Goal: Find specific page/section: Find specific page/section

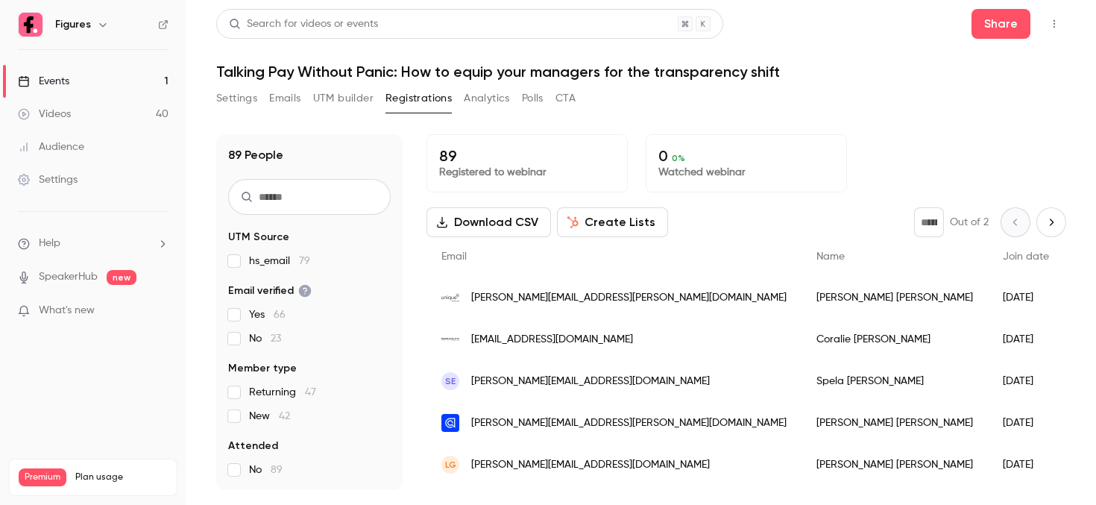
scroll to position [239, 0]
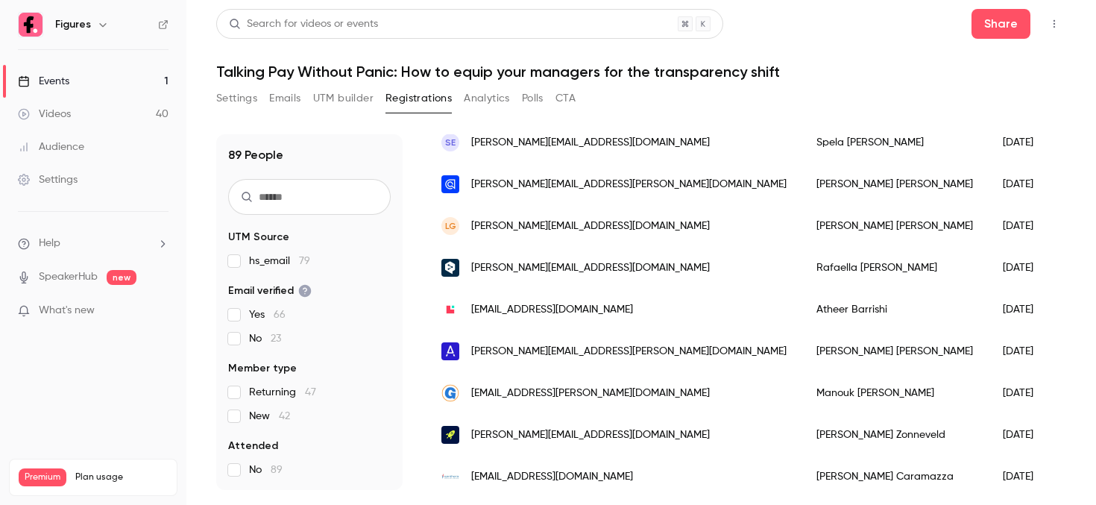
click at [83, 118] on link "Videos 40" at bounding box center [93, 114] width 186 height 33
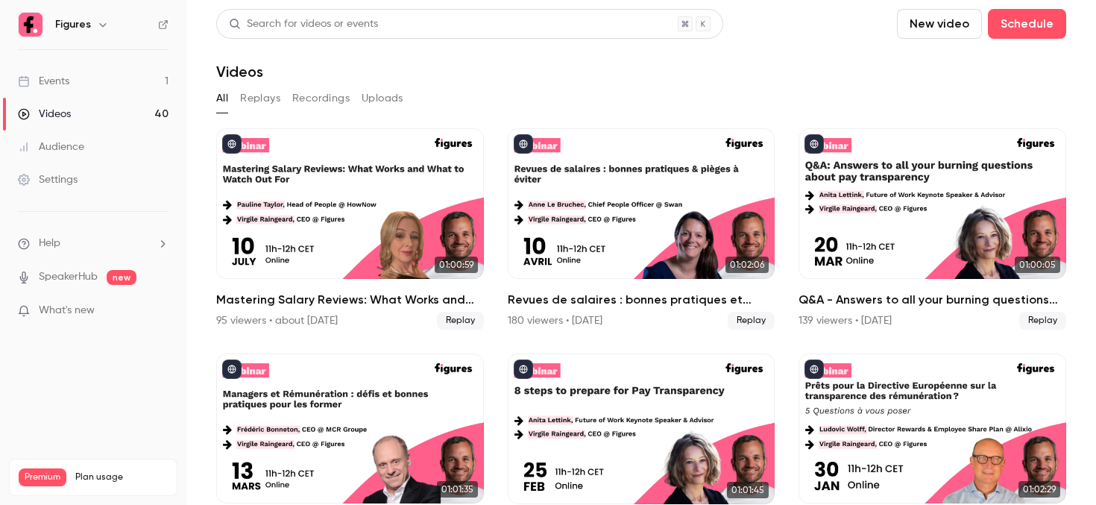
click at [110, 88] on link "Events 1" at bounding box center [93, 81] width 186 height 33
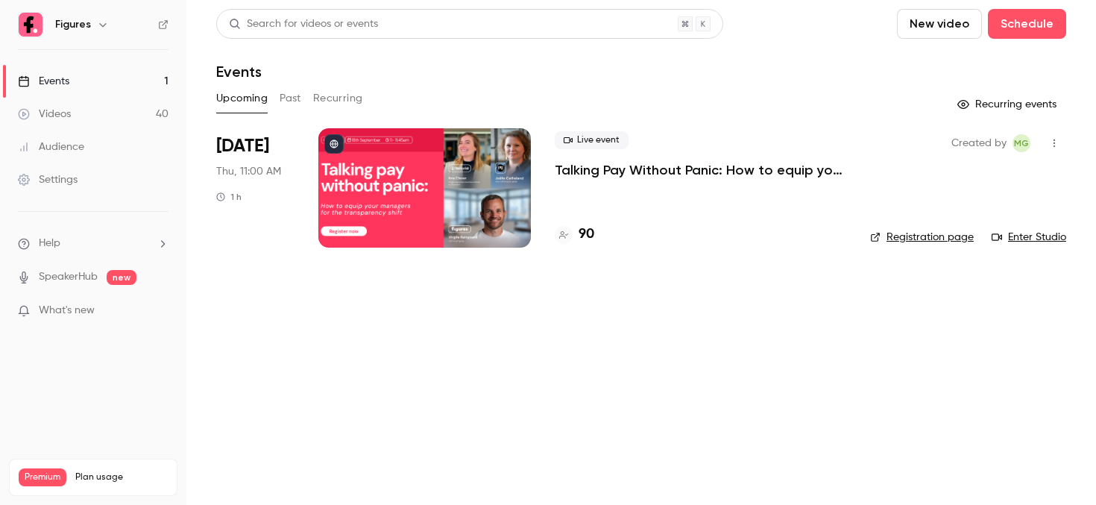
click at [543, 138] on li "[DATE] Thu, 11:00 AM 1 h Live event Talking Pay Without Panic: How to equip you…" at bounding box center [641, 196] width 850 height 137
click at [485, 174] on div at bounding box center [424, 187] width 212 height 119
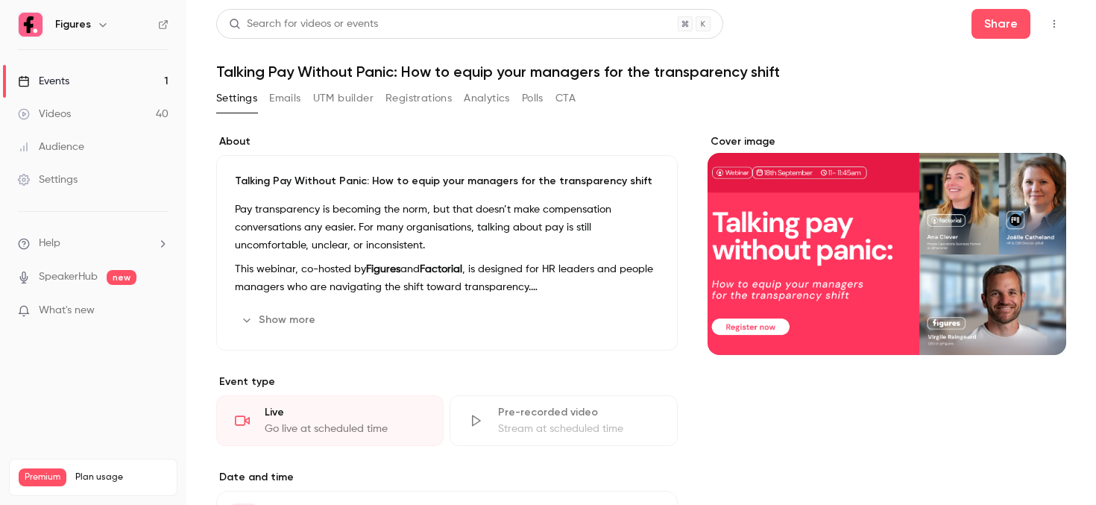
click at [384, 92] on div "Settings Emails UTM builder Registrations Analytics Polls CTA" at bounding box center [395, 98] width 359 height 24
click at [403, 98] on button "Registrations" at bounding box center [418, 98] width 66 height 24
